Goal: Task Accomplishment & Management: Manage account settings

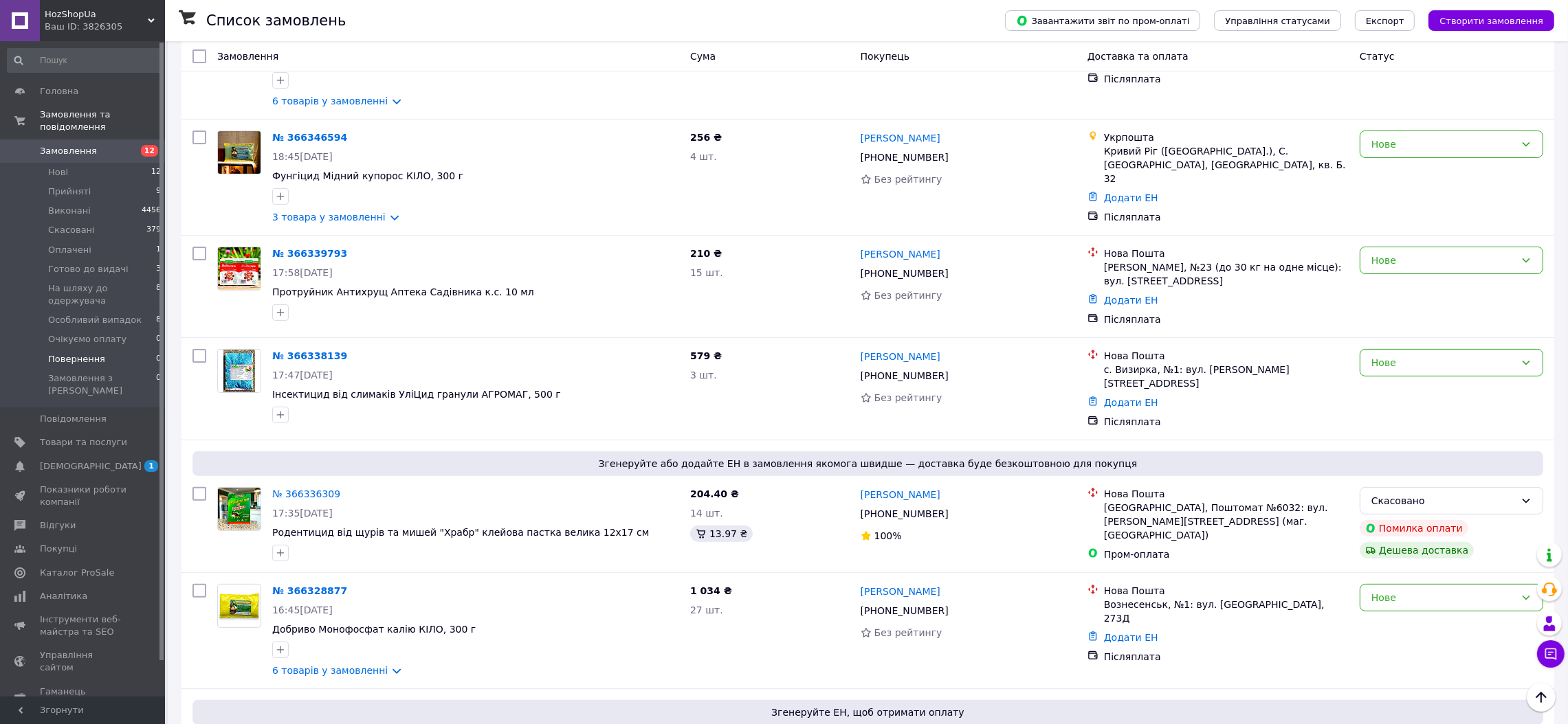
scroll to position [446, 0]
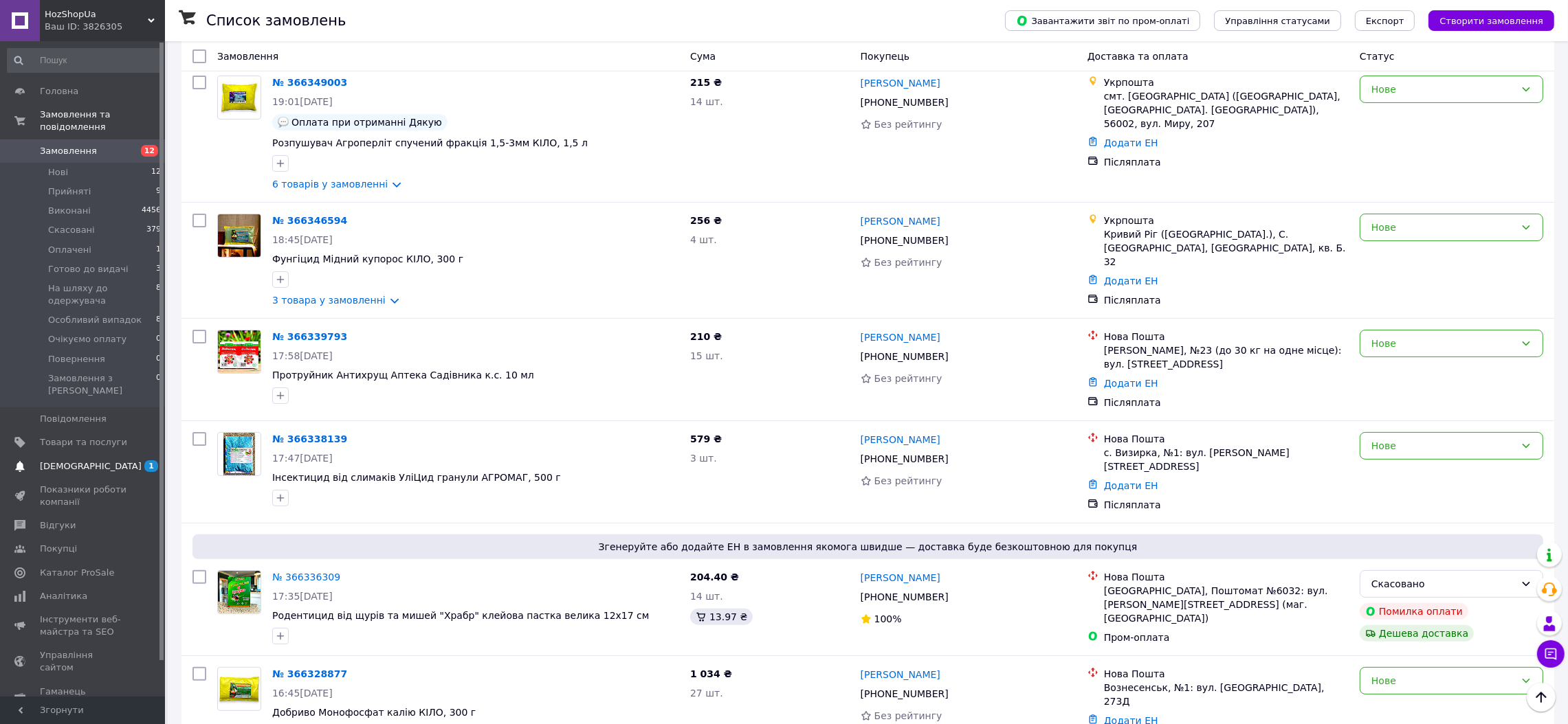
click at [50, 460] on span "[DEMOGRAPHIC_DATA]" at bounding box center [91, 467] width 102 height 12
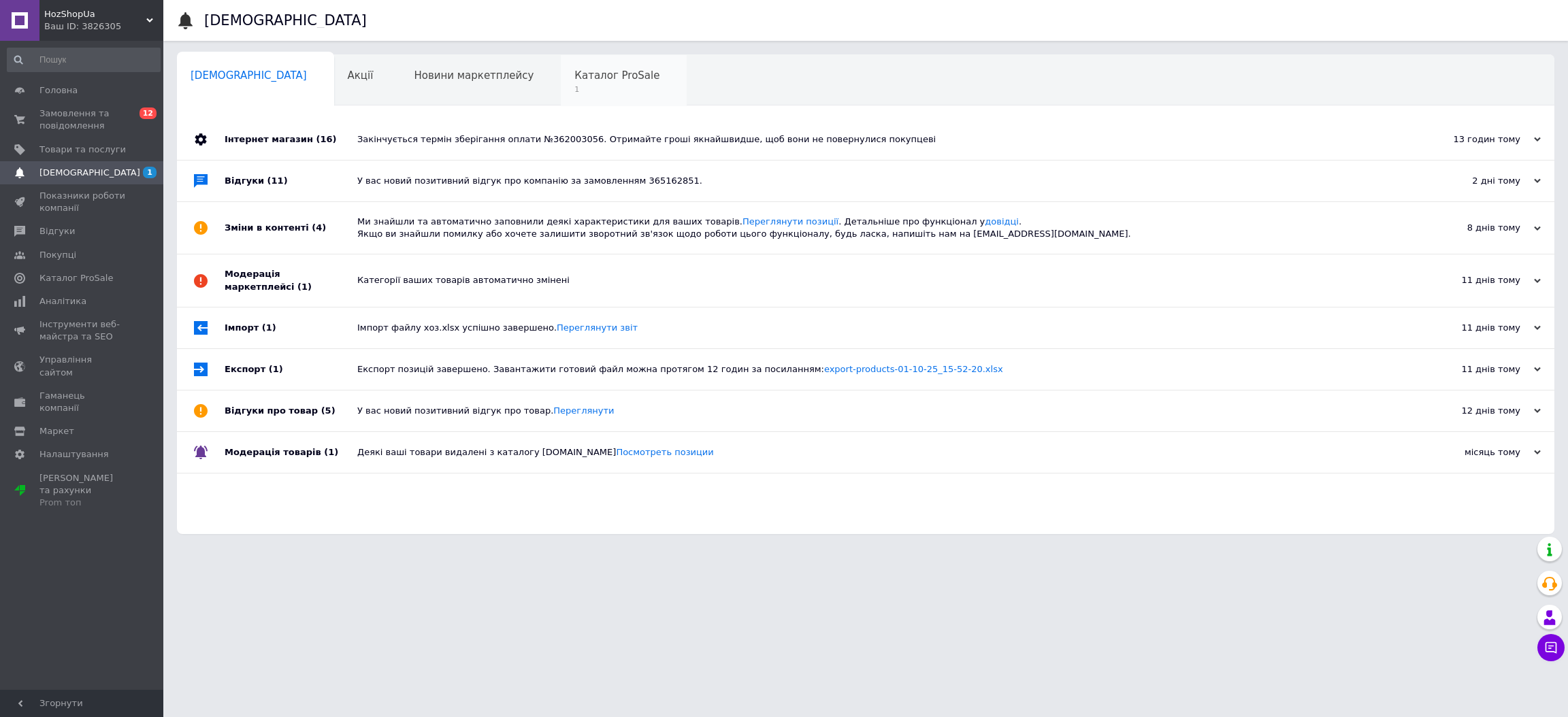
click at [574, 75] on span "Каталог ProSale" at bounding box center [617, 75] width 85 height 12
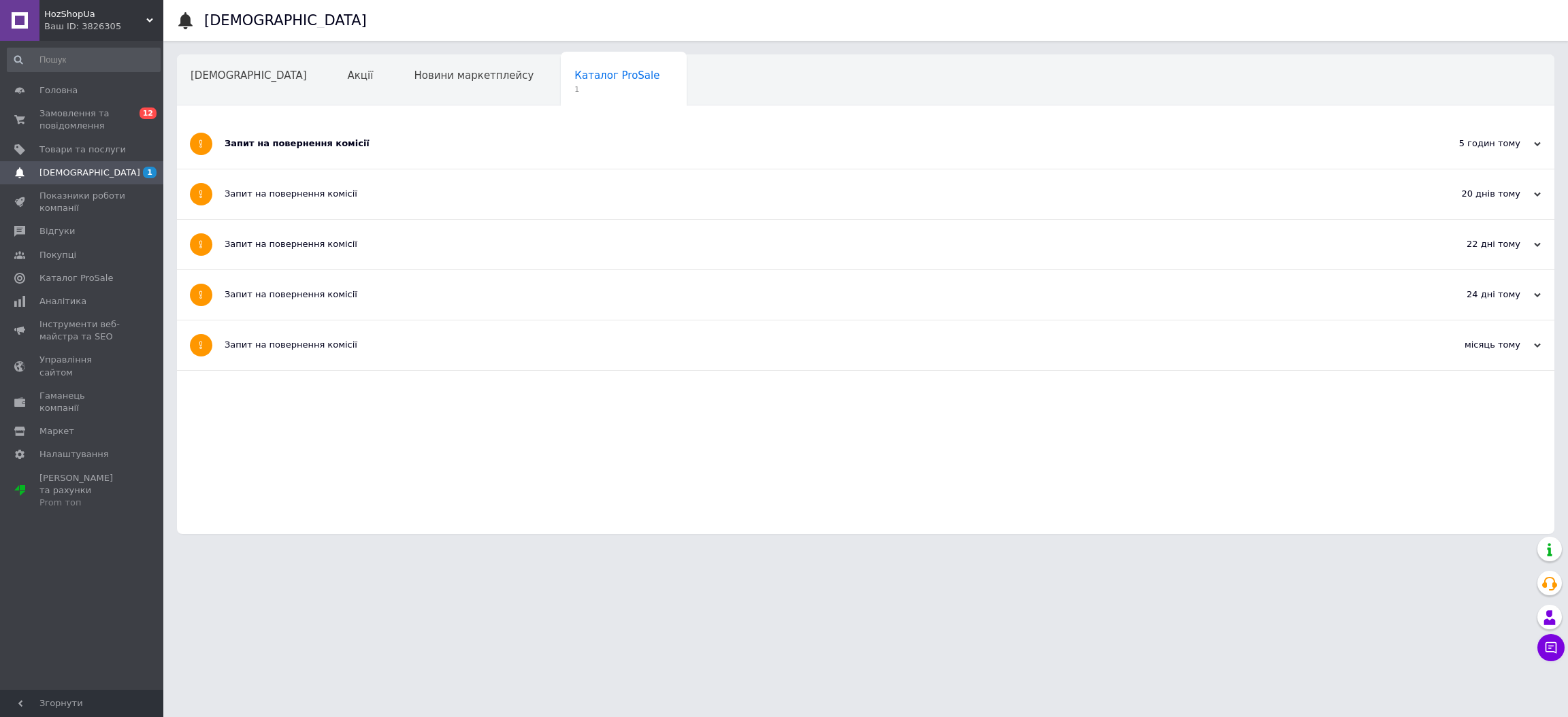
click at [427, 145] on div "Запит на повернення комісії" at bounding box center [814, 144] width 1180 height 12
